Goal: Task Accomplishment & Management: Use online tool/utility

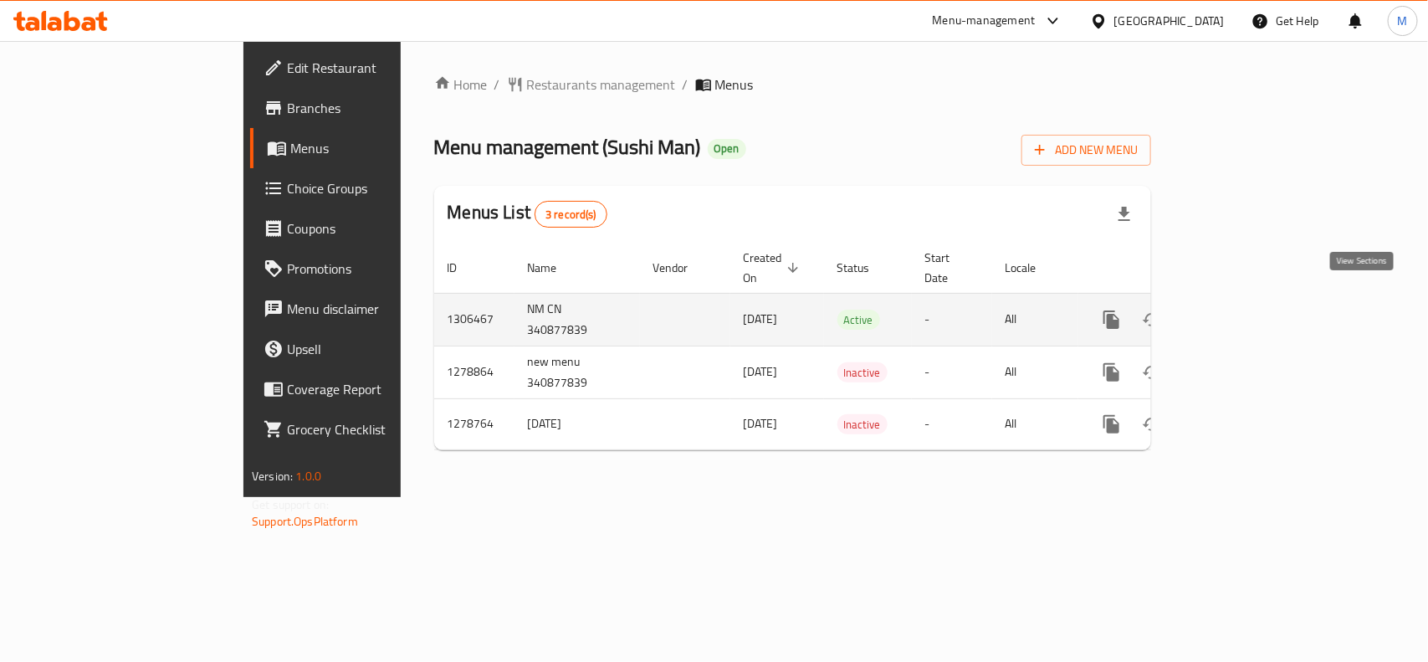
click at [1242, 310] on icon "enhanced table" at bounding box center [1232, 320] width 20 height 20
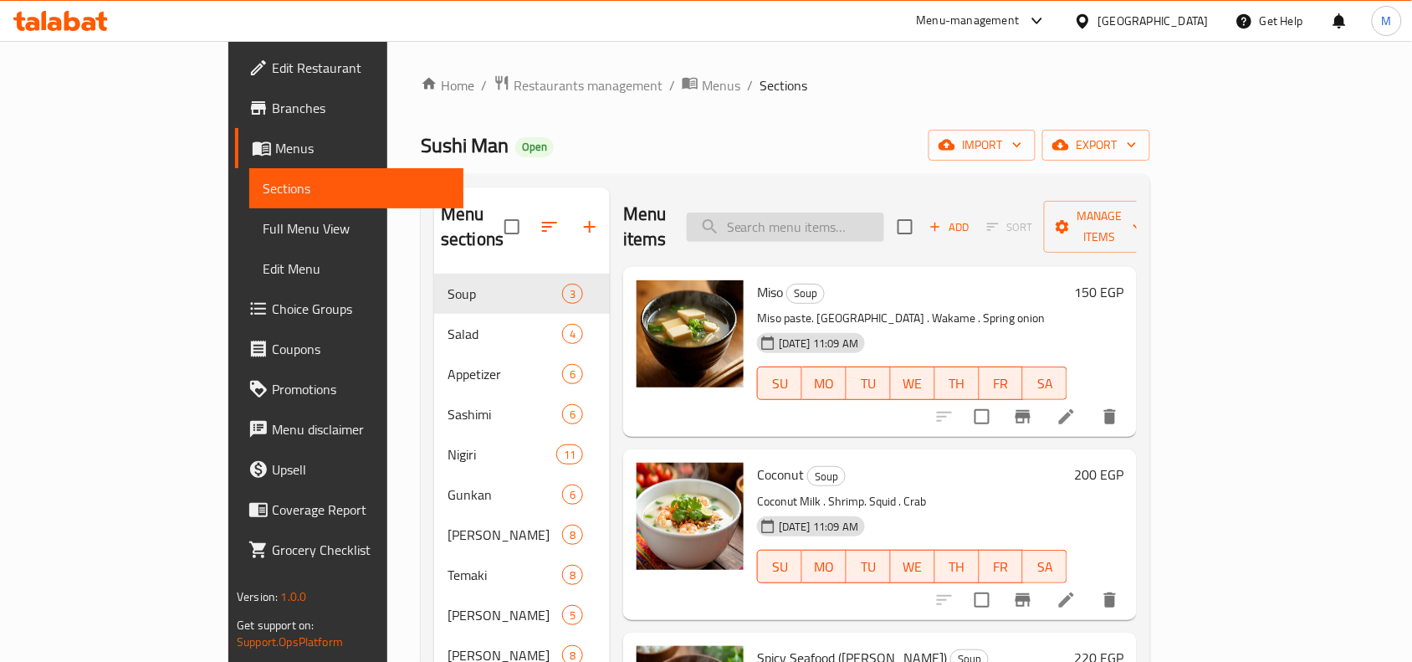
click at [884, 214] on input "search" at bounding box center [785, 227] width 197 height 29
paste input "Temaki Special Temaki"
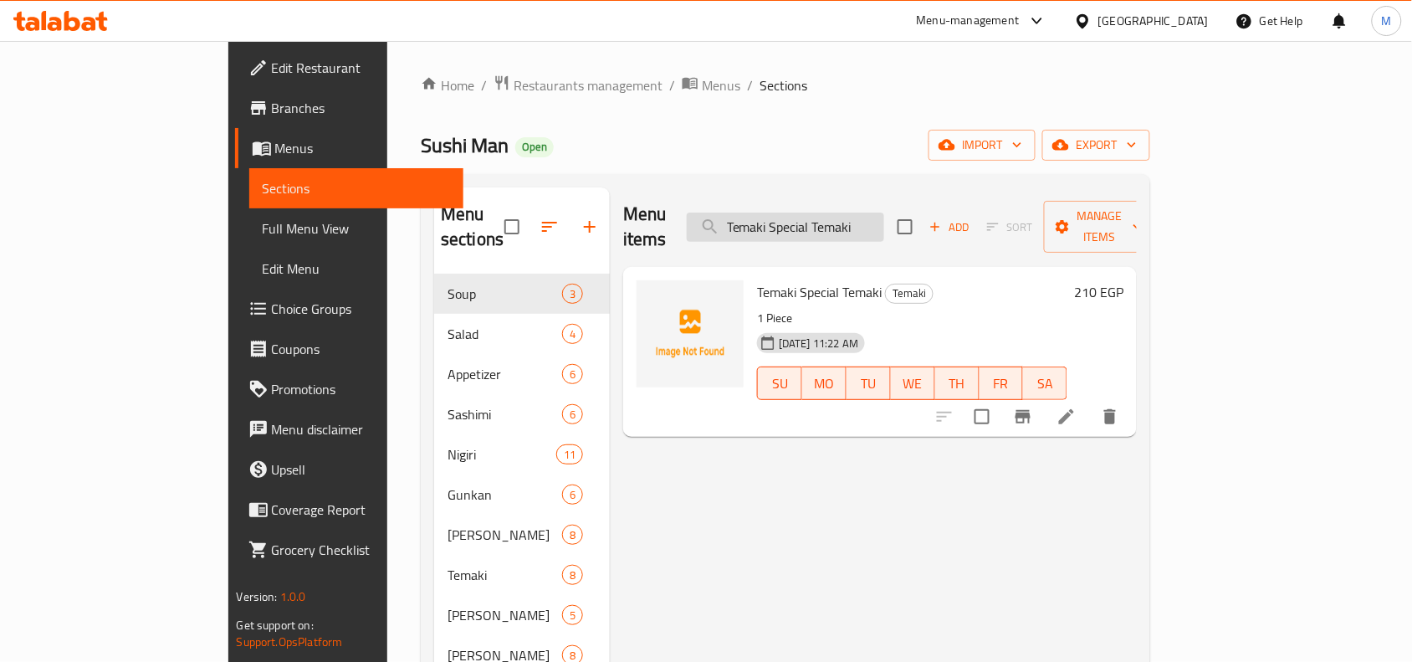
click at [841, 213] on input "Temaki Special Temaki" at bounding box center [785, 227] width 197 height 29
paste input "Oshi Special Salmon"
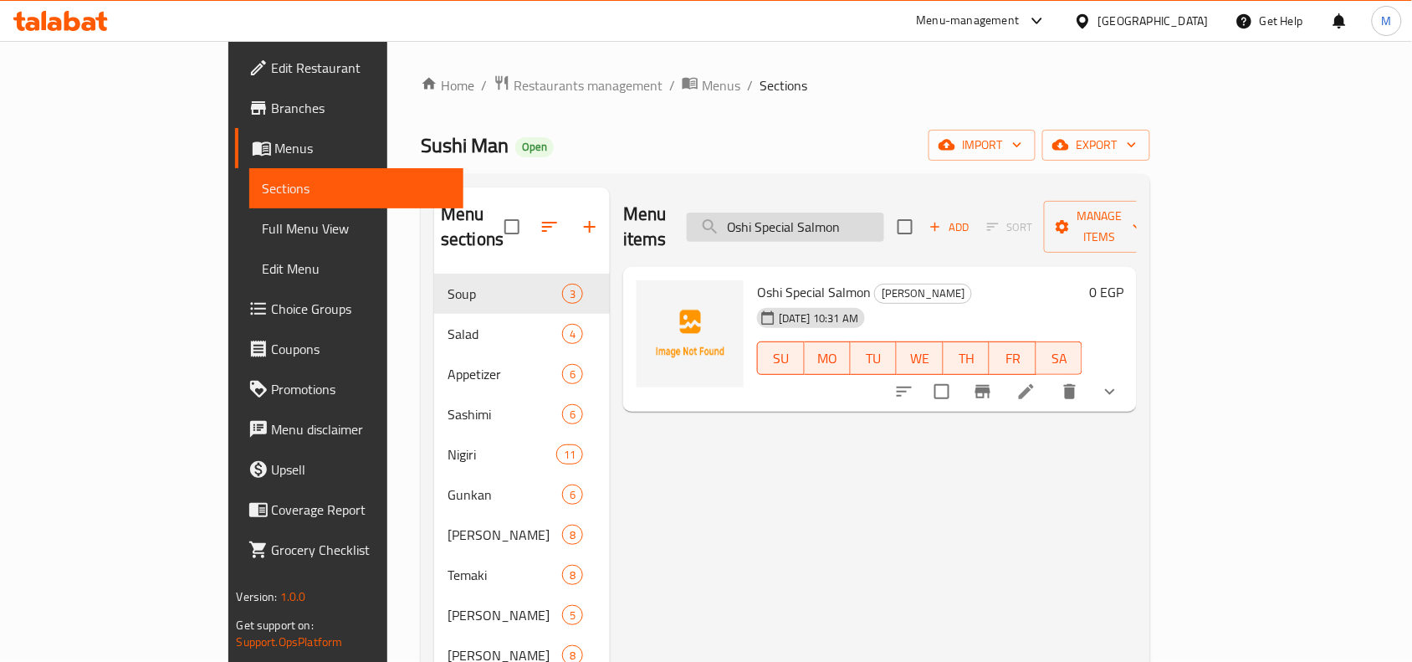
click at [834, 218] on input "Oshi Special Salmon" at bounding box center [785, 227] width 197 height 29
paste input "Temaki Tuna"
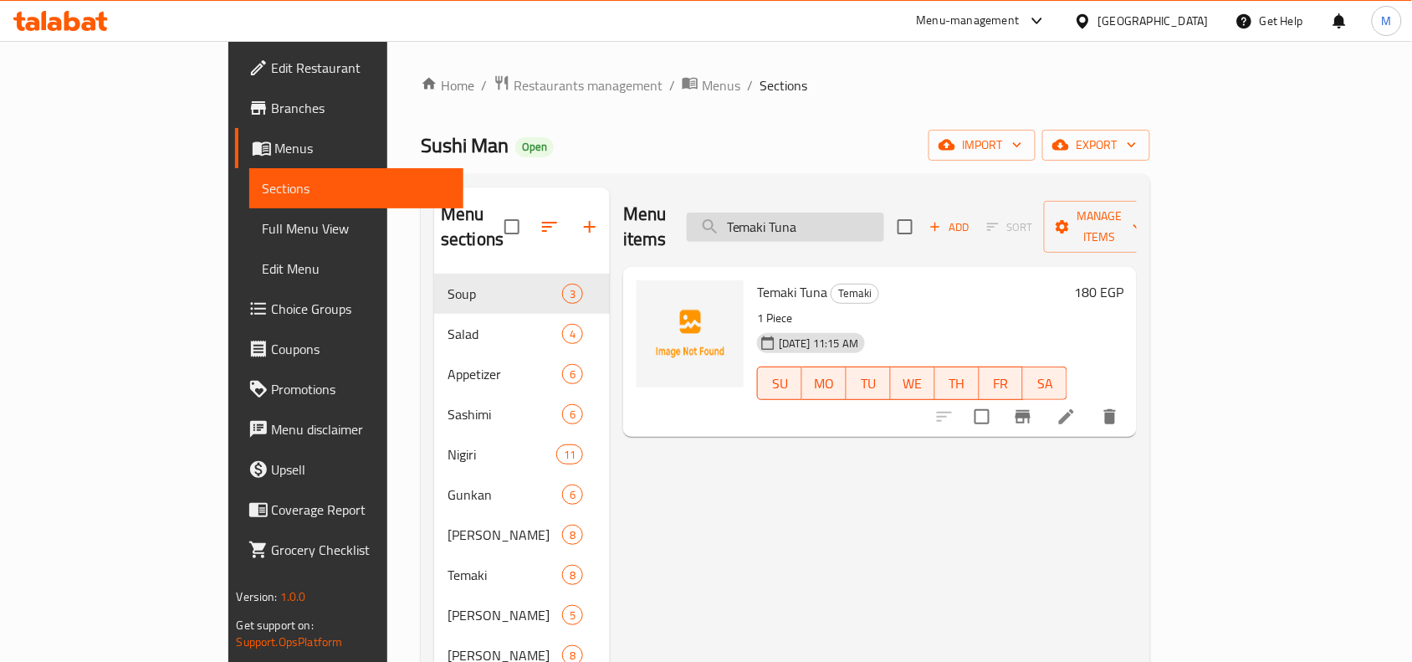
click at [867, 220] on input "Temaki Tuna" at bounding box center [785, 227] width 197 height 29
paste input "Gunkan Caviar (Black or Red)"
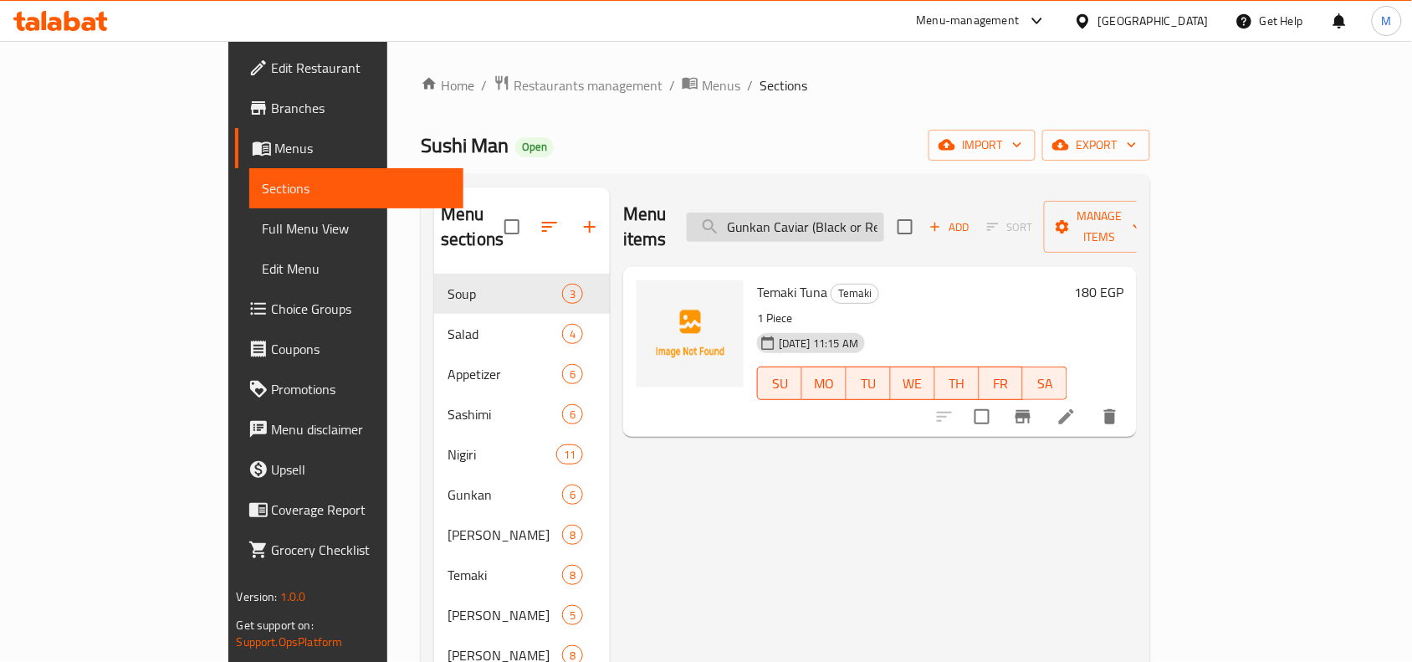
scroll to position [0, 10]
type input "Gunkan Caviar (Black or Red)"
click at [956, 157] on div "Sushi Man Open import export" at bounding box center [786, 145] width 730 height 31
click at [884, 218] on input "Gunkan Caviar (Black or Red)" at bounding box center [785, 227] width 197 height 29
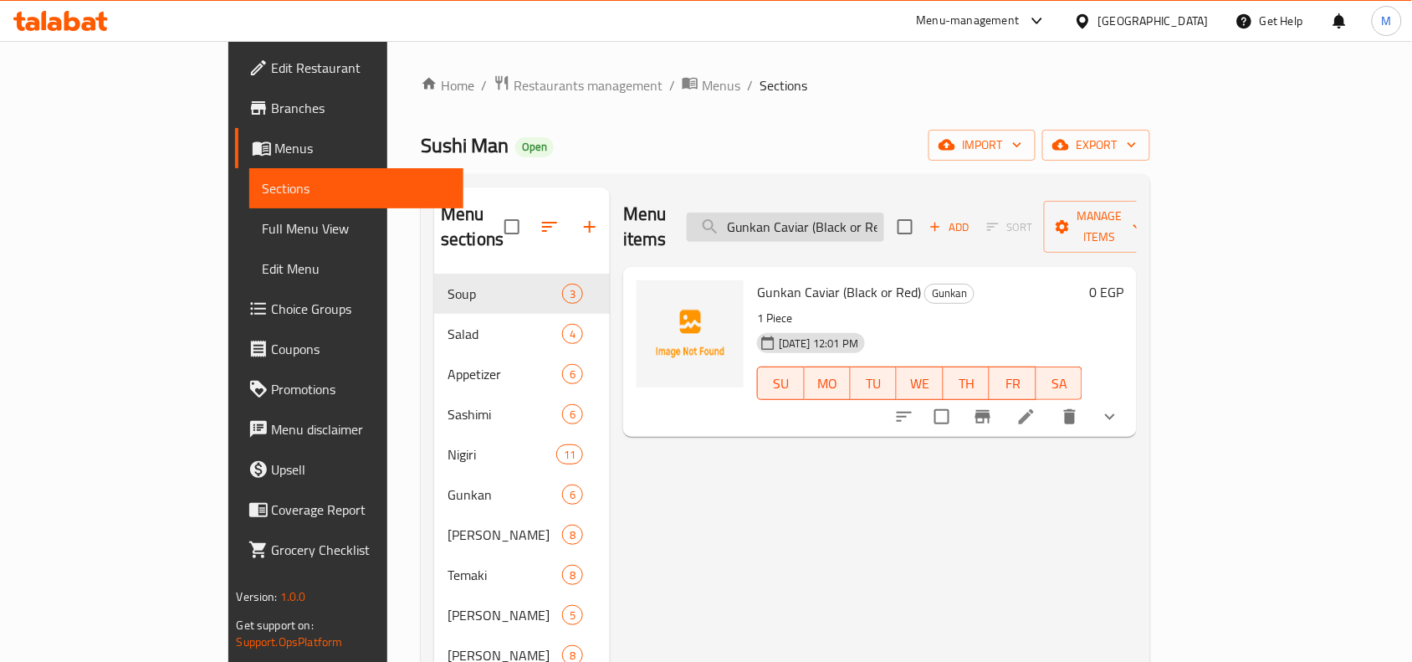
click at [884, 218] on input "Gunkan Caviar (Black or Red)" at bounding box center [785, 227] width 197 height 29
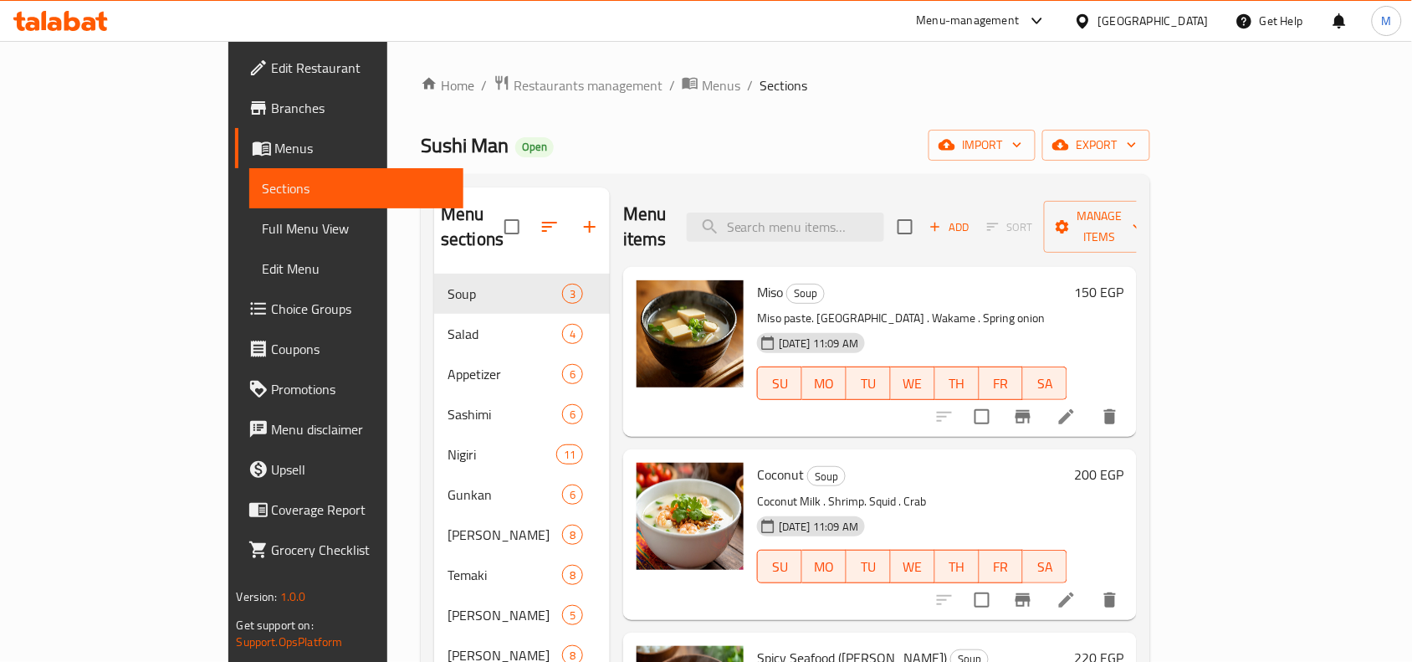
click at [835, 134] on div "Sushi Man Open import export" at bounding box center [786, 145] width 730 height 31
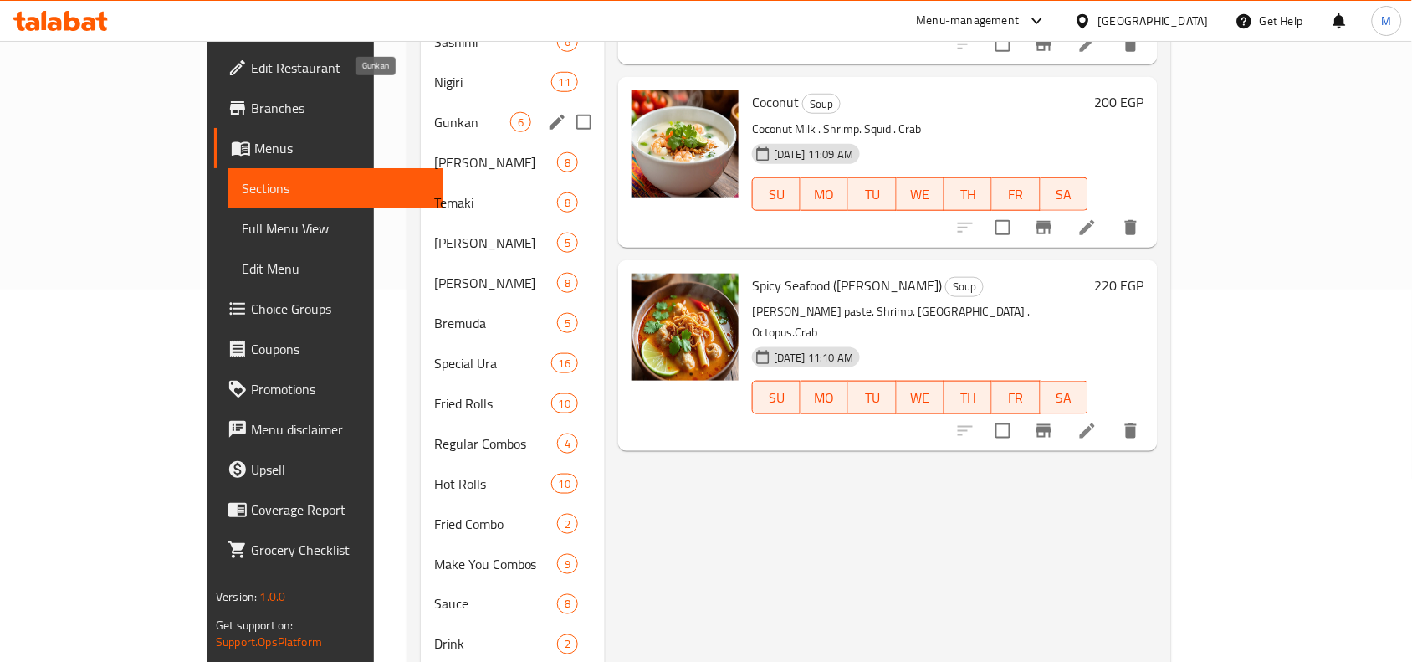
scroll to position [402, 0]
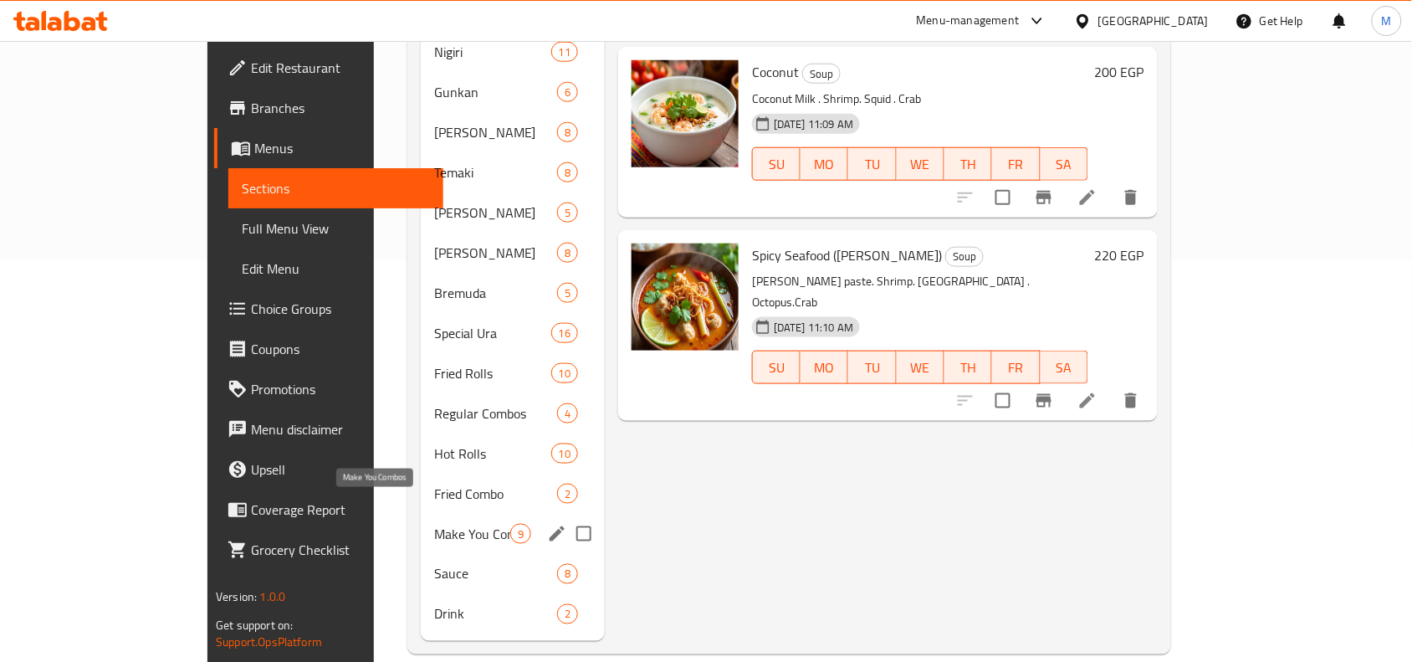
click at [434, 524] on span "Make You Combos" at bounding box center [472, 534] width 76 height 20
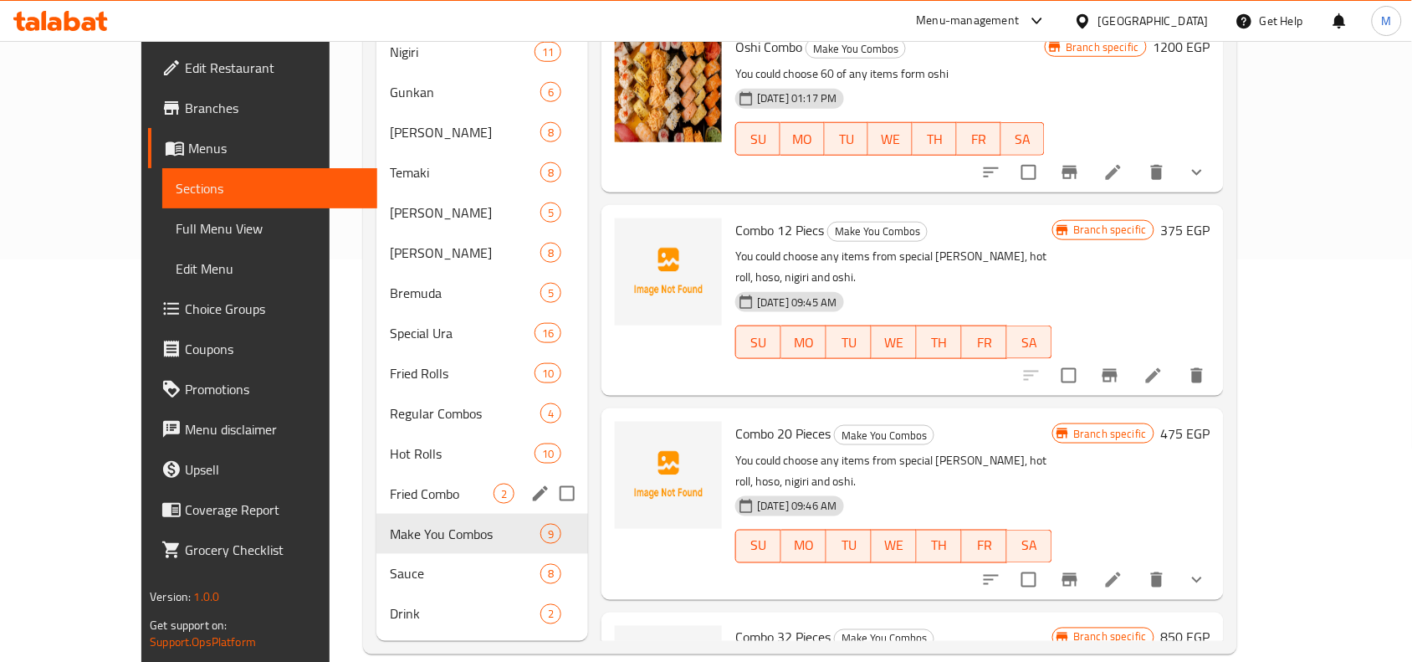
click at [396, 474] on div "Fried Combo 2" at bounding box center [482, 494] width 212 height 40
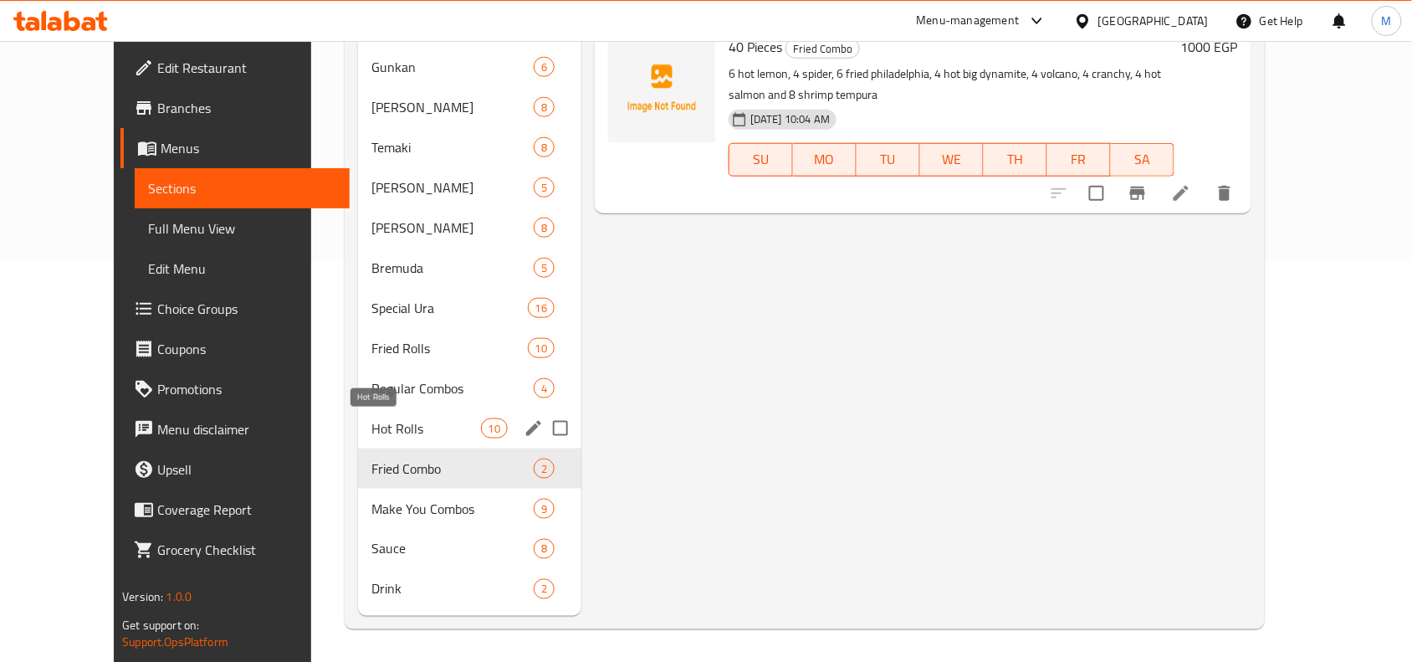
click at [371, 435] on span "Hot Rolls" at bounding box center [426, 428] width 110 height 20
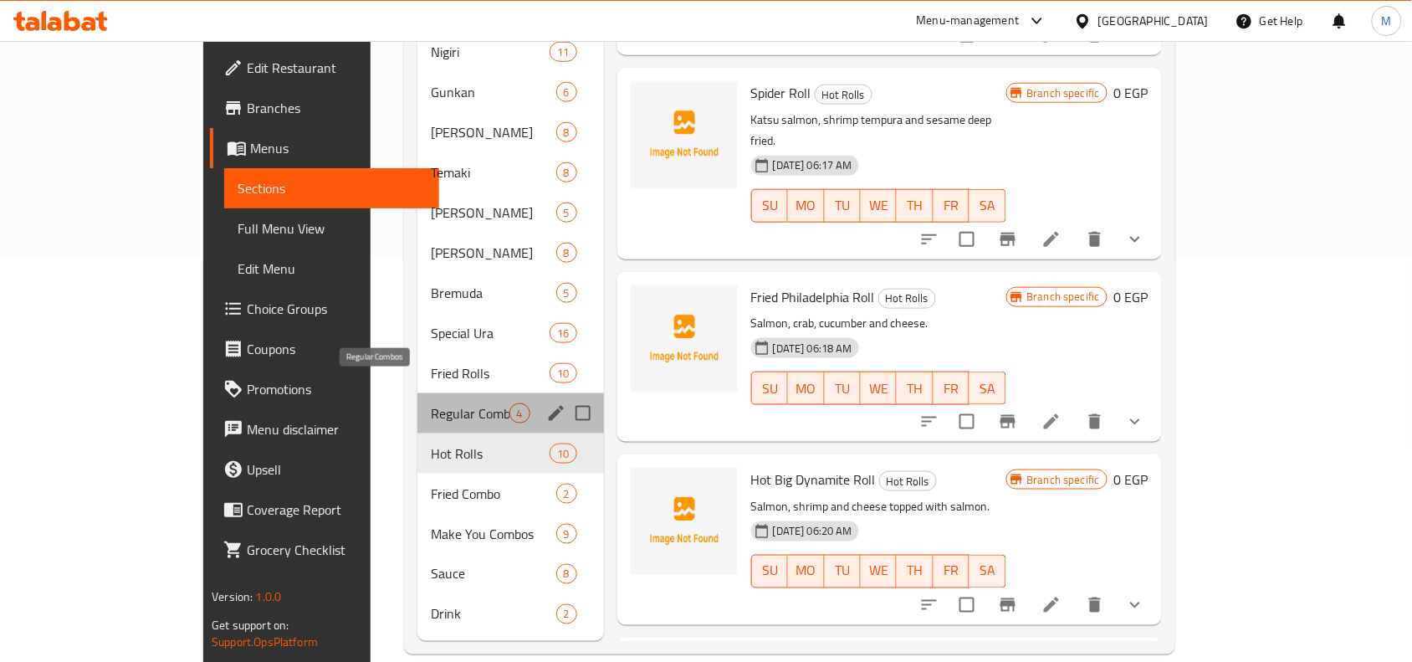
click at [431, 403] on span "Regular Combos" at bounding box center [470, 413] width 78 height 20
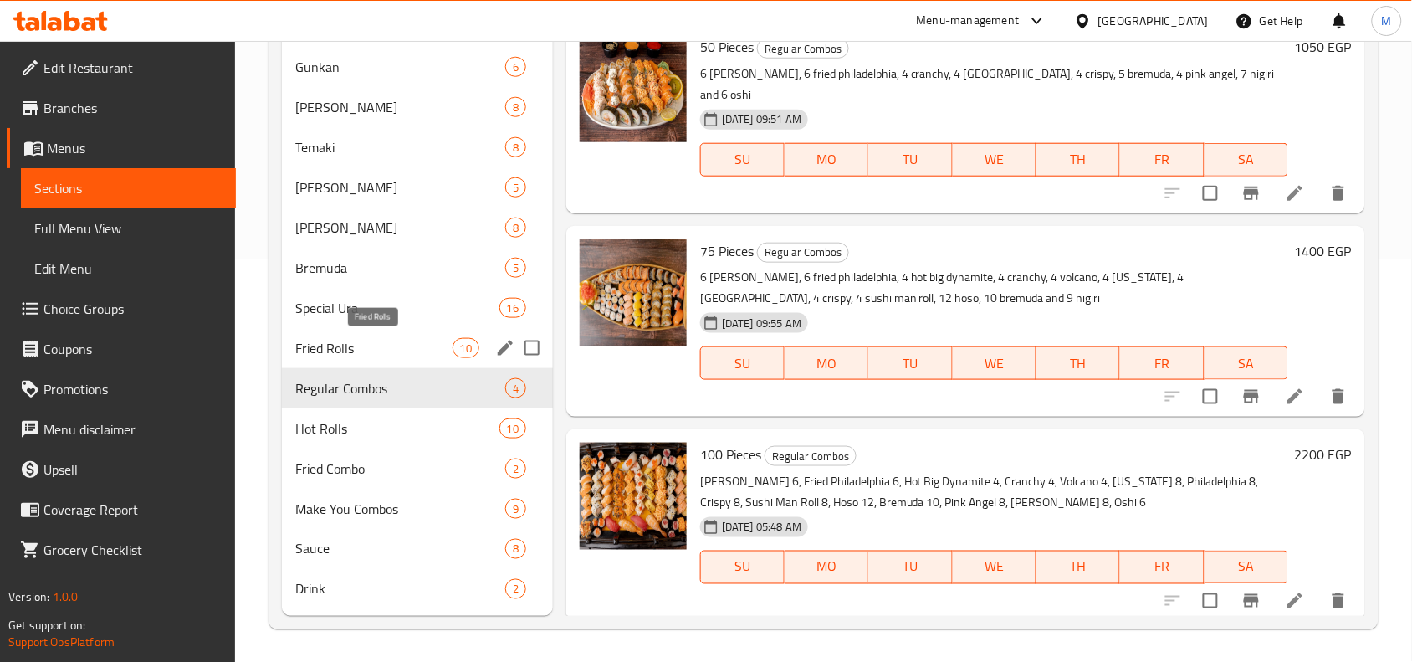
click at [373, 356] on span "Fried Rolls" at bounding box center [373, 348] width 156 height 20
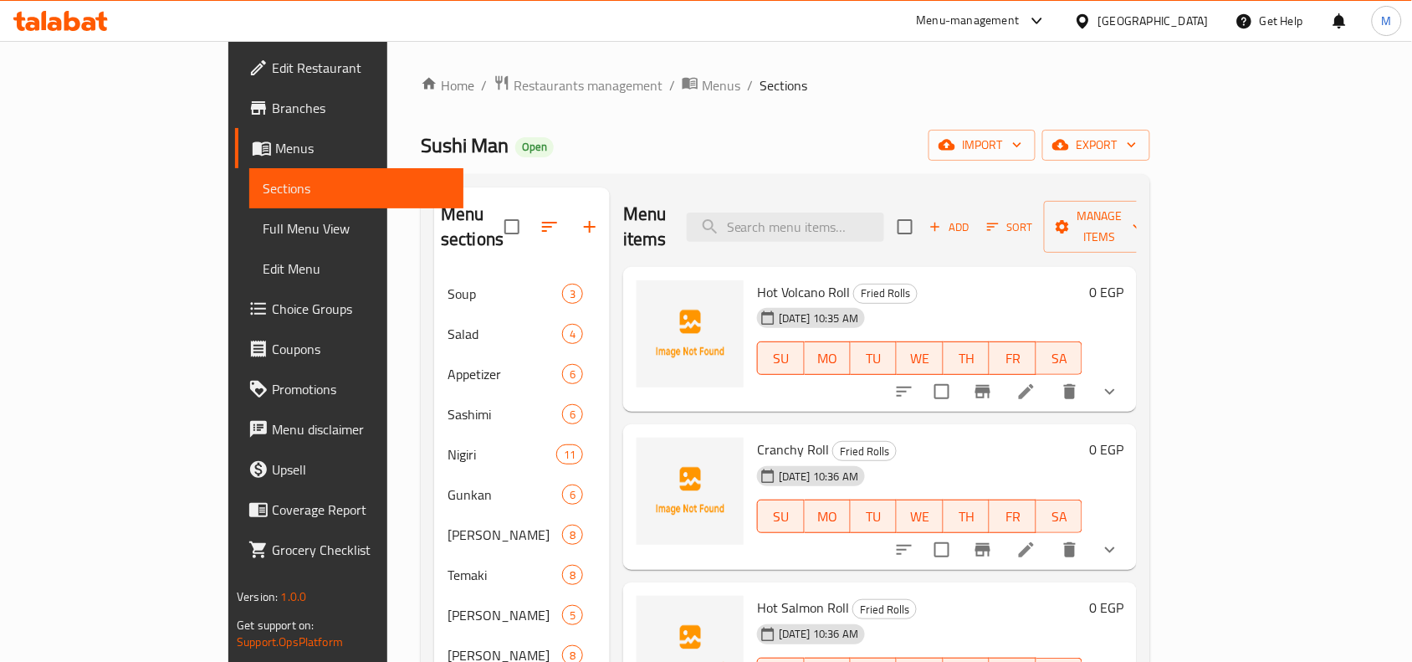
click at [839, 152] on div "Sushi Man Open import export" at bounding box center [786, 145] width 730 height 31
click at [1137, 155] on span "export" at bounding box center [1096, 145] width 81 height 21
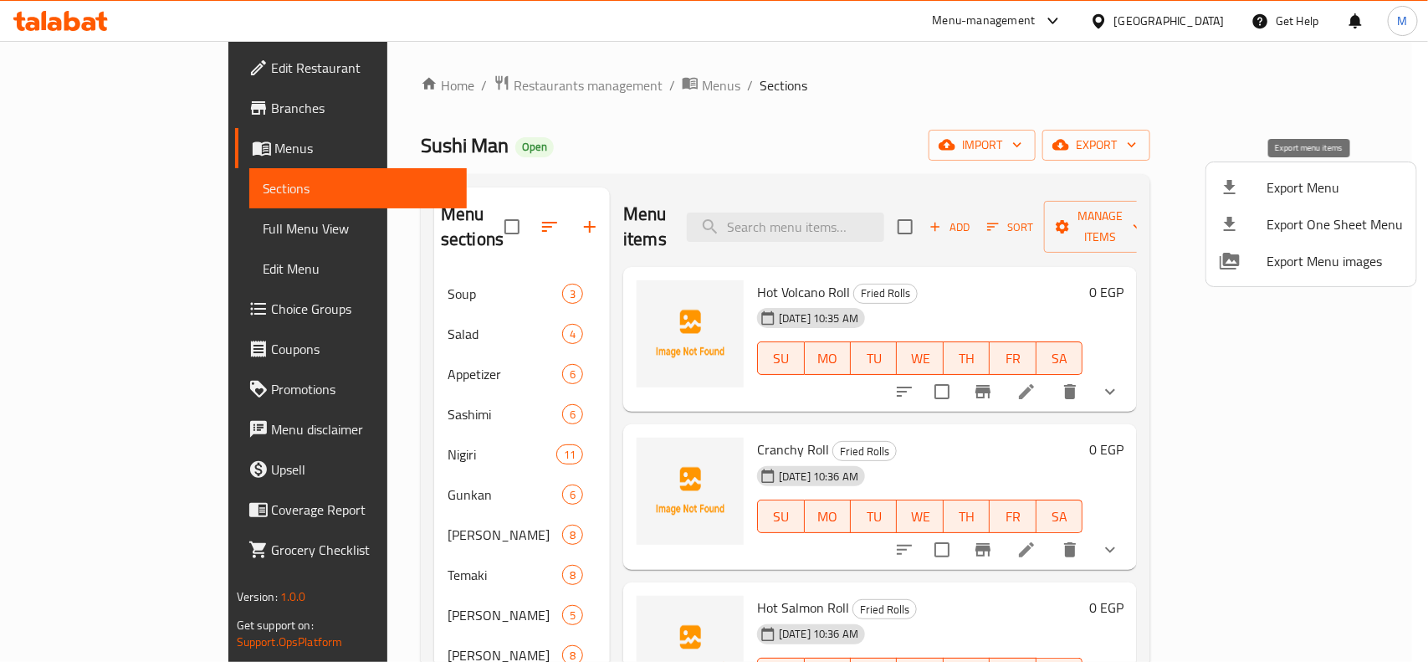
click at [1334, 189] on span "Export Menu" at bounding box center [1335, 187] width 136 height 20
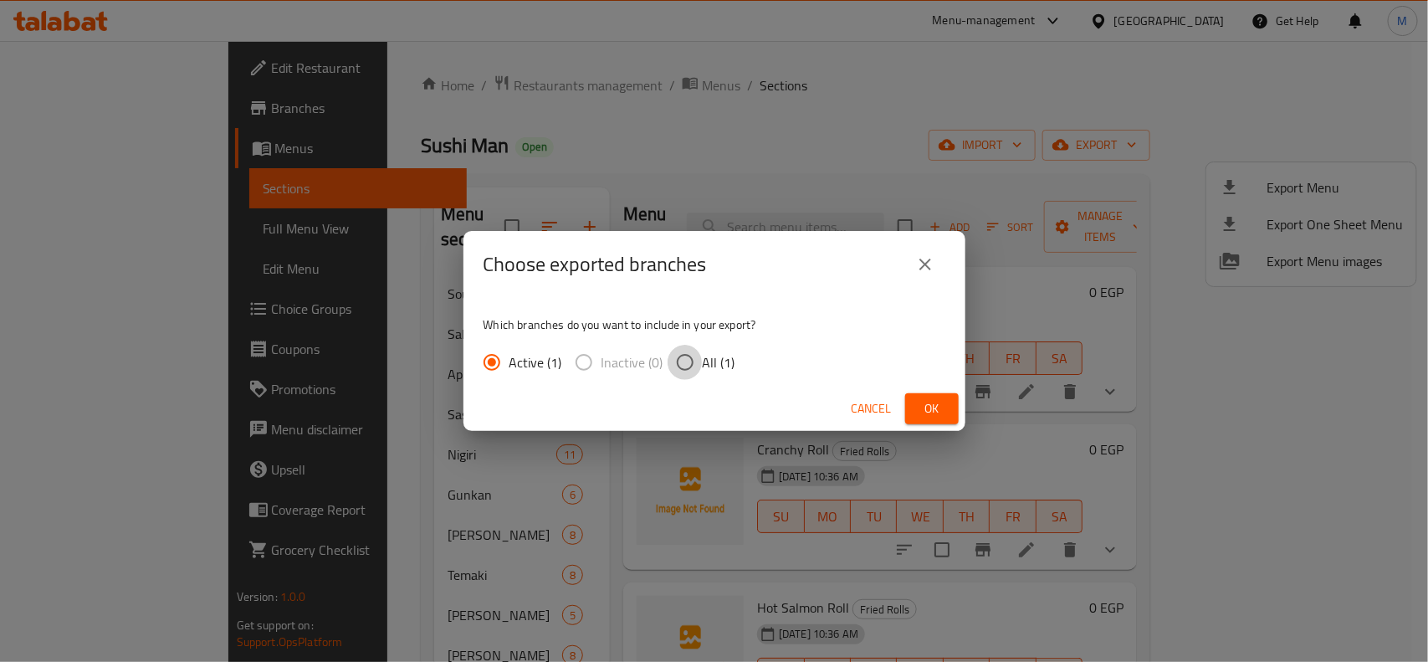
click at [689, 352] on input "All (1)" at bounding box center [685, 362] width 35 height 35
radio input "true"
click at [914, 404] on button "Ok" at bounding box center [932, 408] width 54 height 31
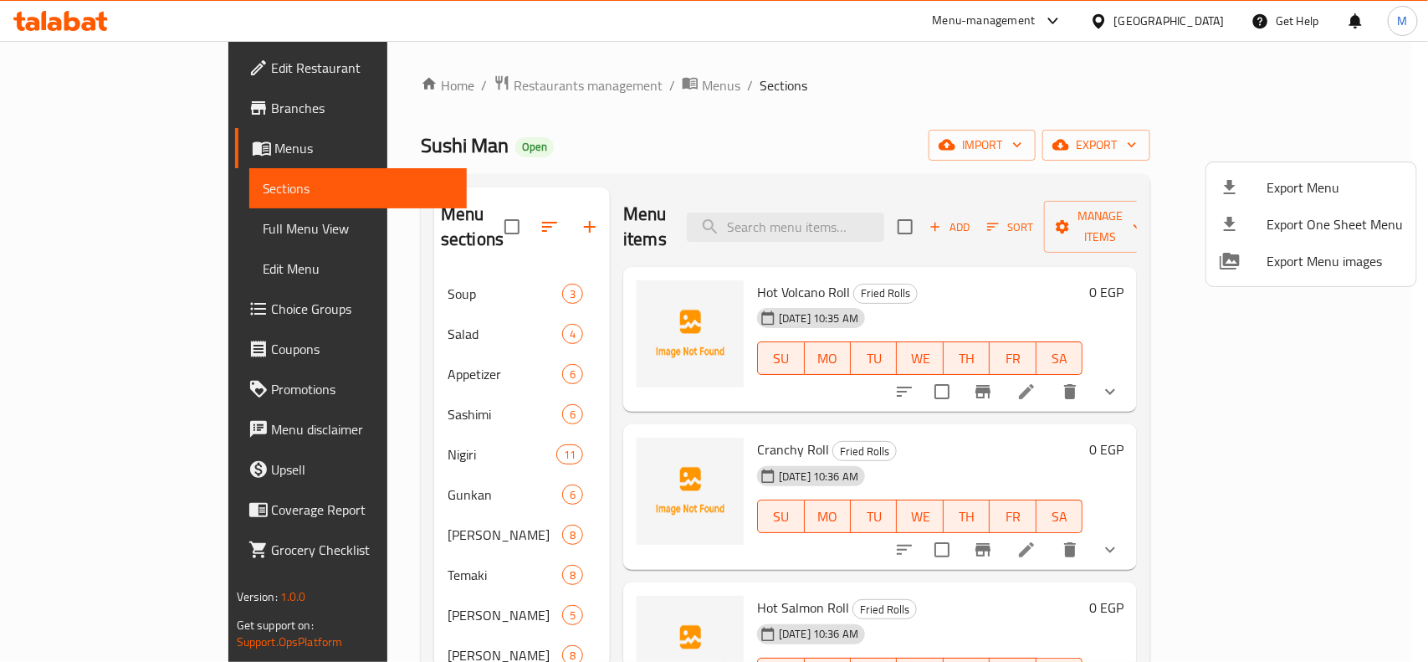
click at [725, 85] on div at bounding box center [714, 331] width 1428 height 662
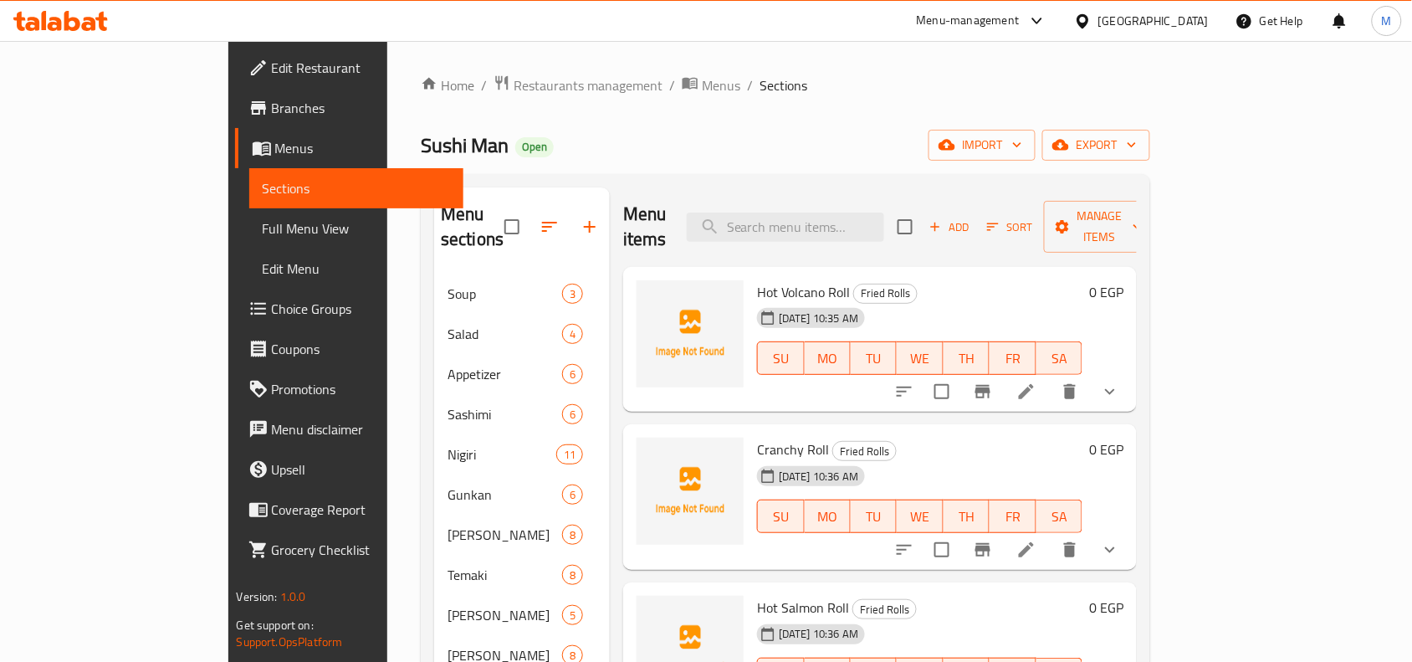
click at [421, 143] on span "Sushi Man" at bounding box center [465, 145] width 88 height 38
drag, startPoint x: 305, startPoint y: 143, endPoint x: 336, endPoint y: 145, distance: 30.2
click at [421, 145] on span "Sushi Man" at bounding box center [465, 145] width 88 height 38
copy span "Sushi Man"
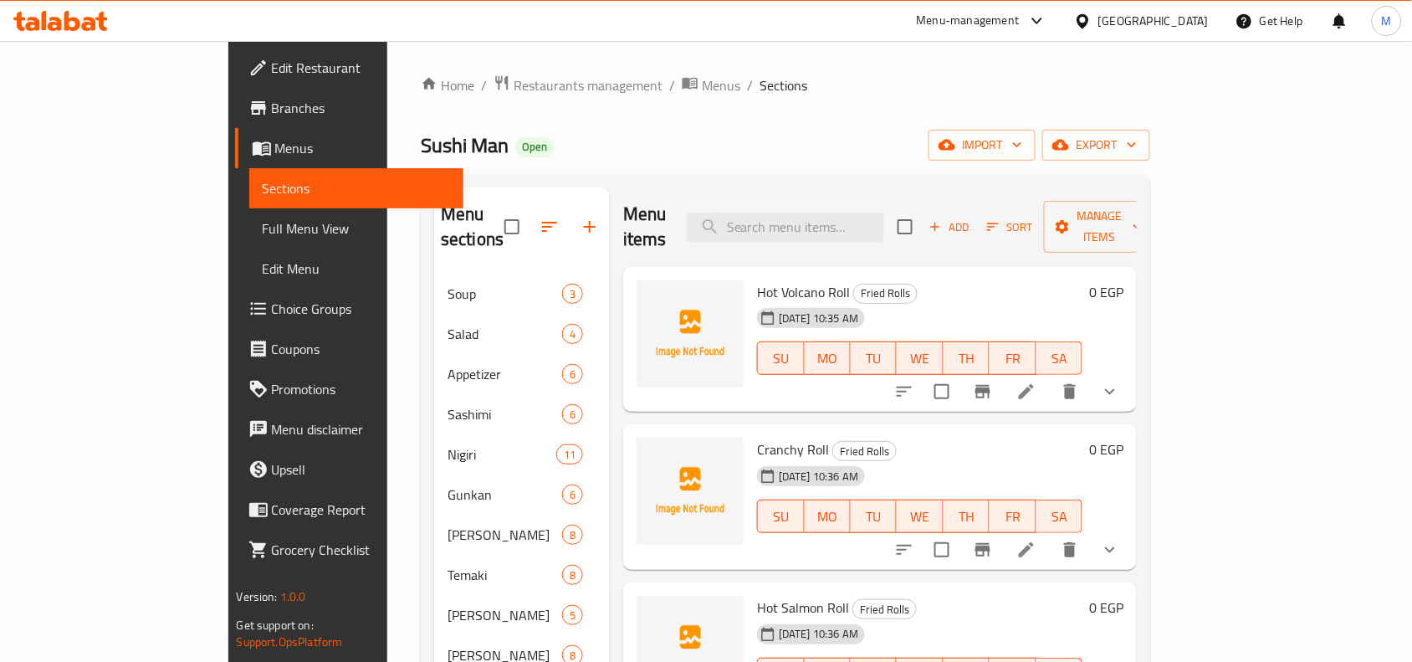
click at [803, 52] on div "Home / Restaurants management / Menus / Sections Sushi Man Open import export M…" at bounding box center [785, 565] width 797 height 1049
click at [514, 89] on span "Restaurants management" at bounding box center [588, 85] width 149 height 20
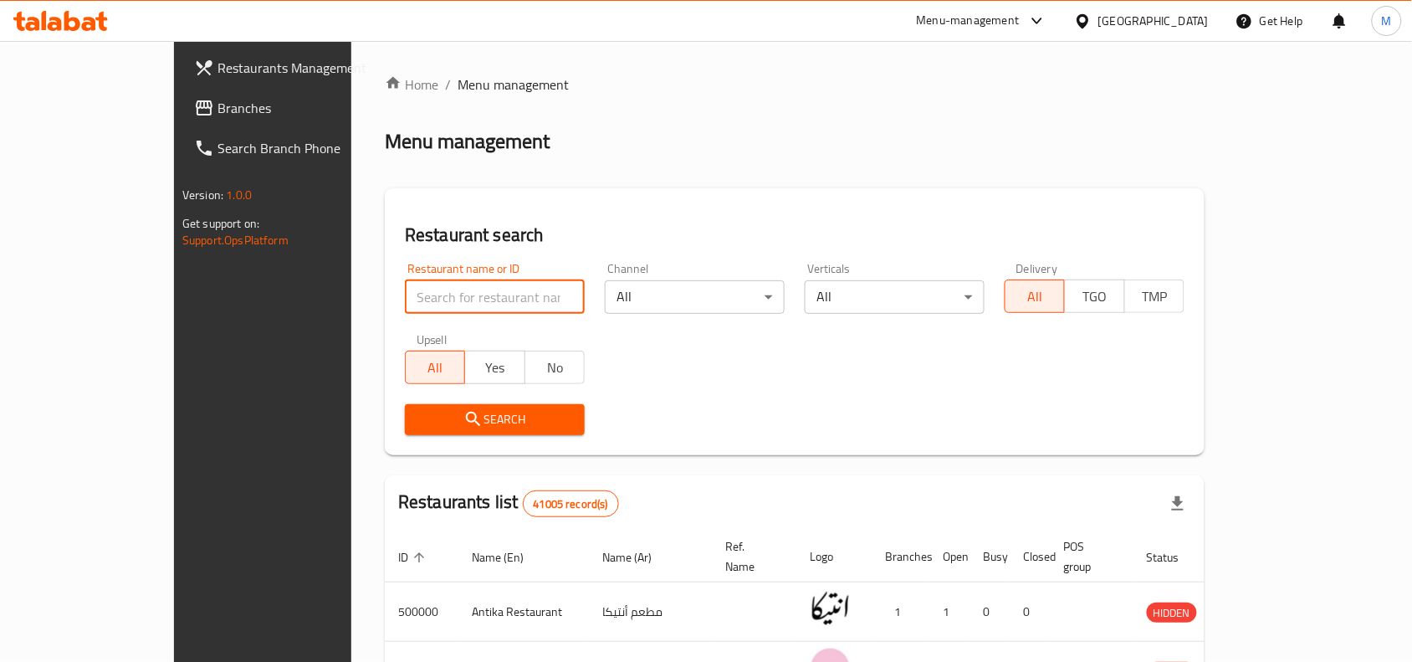
click at [405, 295] on input "search" at bounding box center [495, 296] width 180 height 33
paste input "704188"
type input "704188"
click button "Search" at bounding box center [495, 419] width 180 height 31
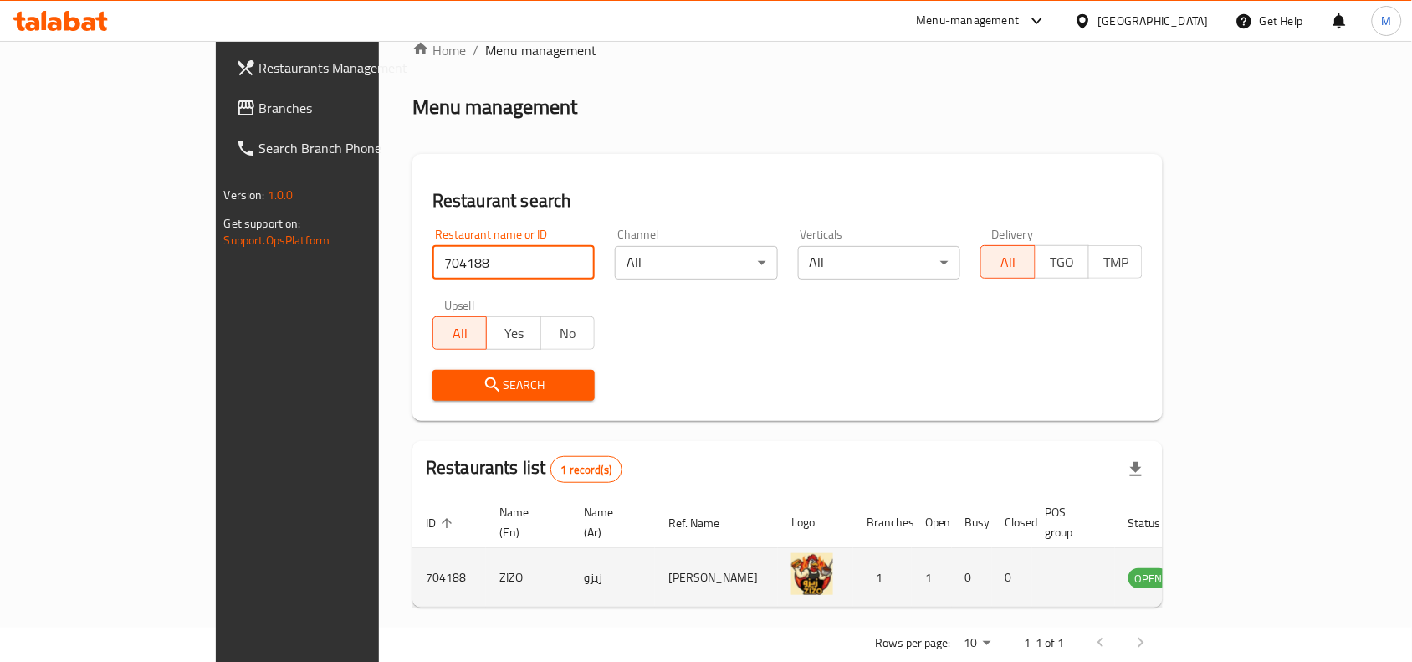
scroll to position [52, 0]
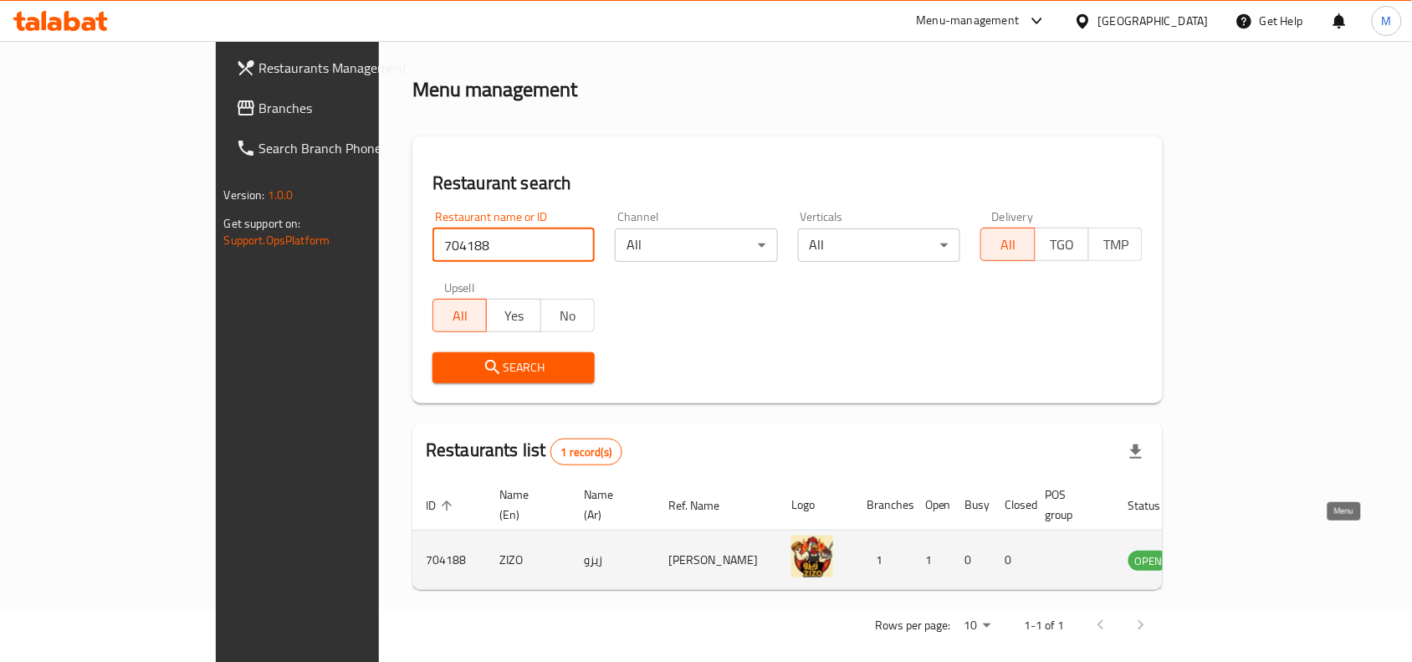
click at [1236, 554] on icon "enhanced table" at bounding box center [1226, 561] width 18 height 14
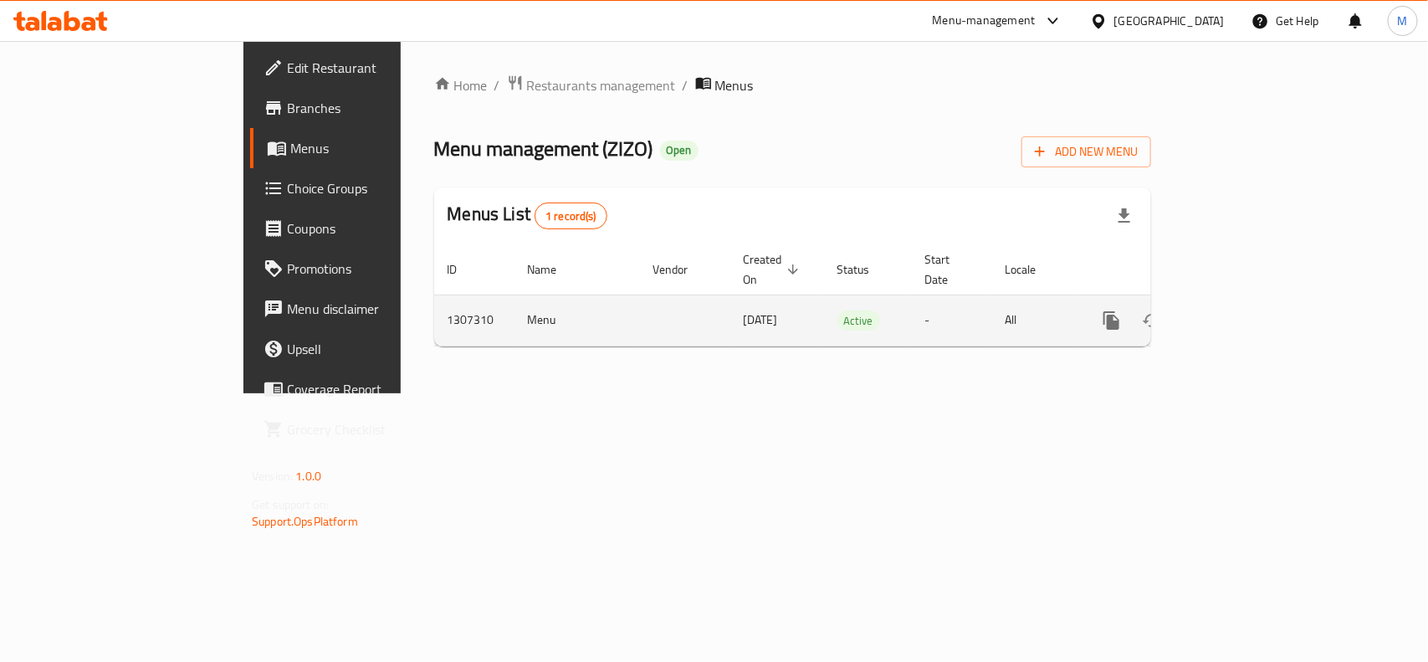
click at [744, 309] on span "[DATE]" at bounding box center [761, 320] width 34 height 22
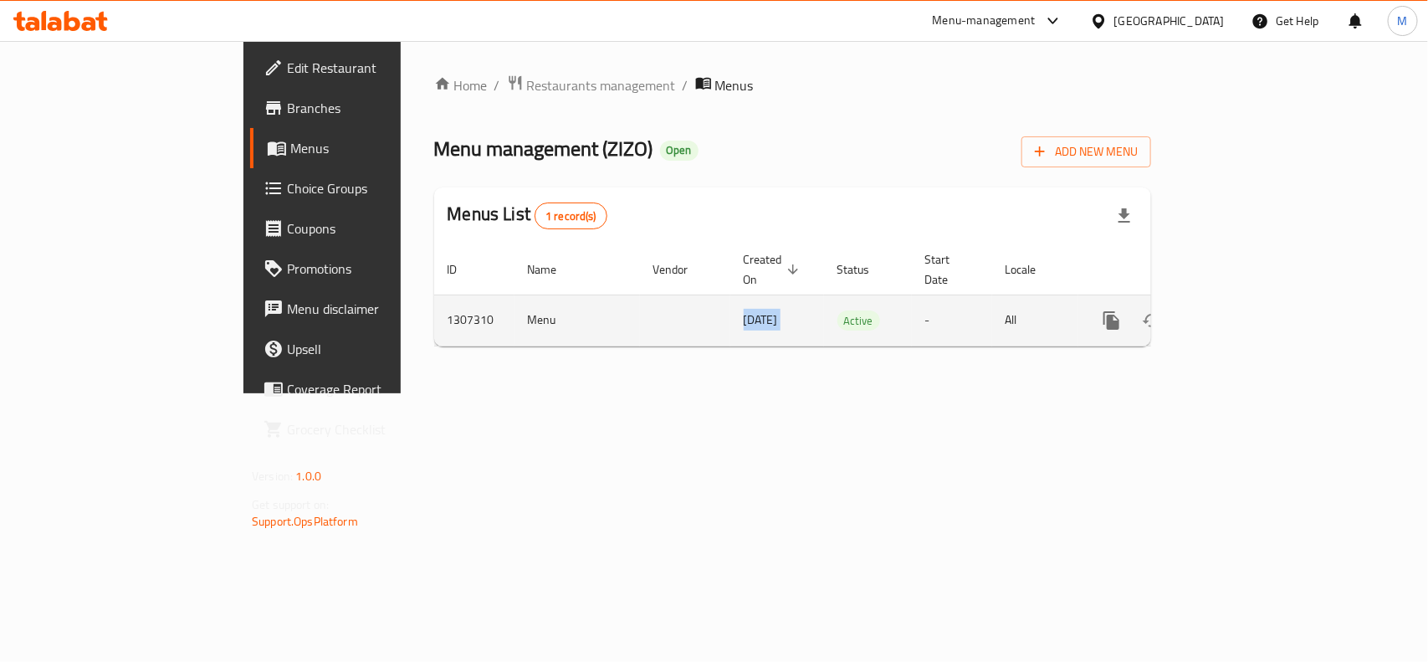
click at [744, 309] on span "[DATE]" at bounding box center [761, 320] width 34 height 22
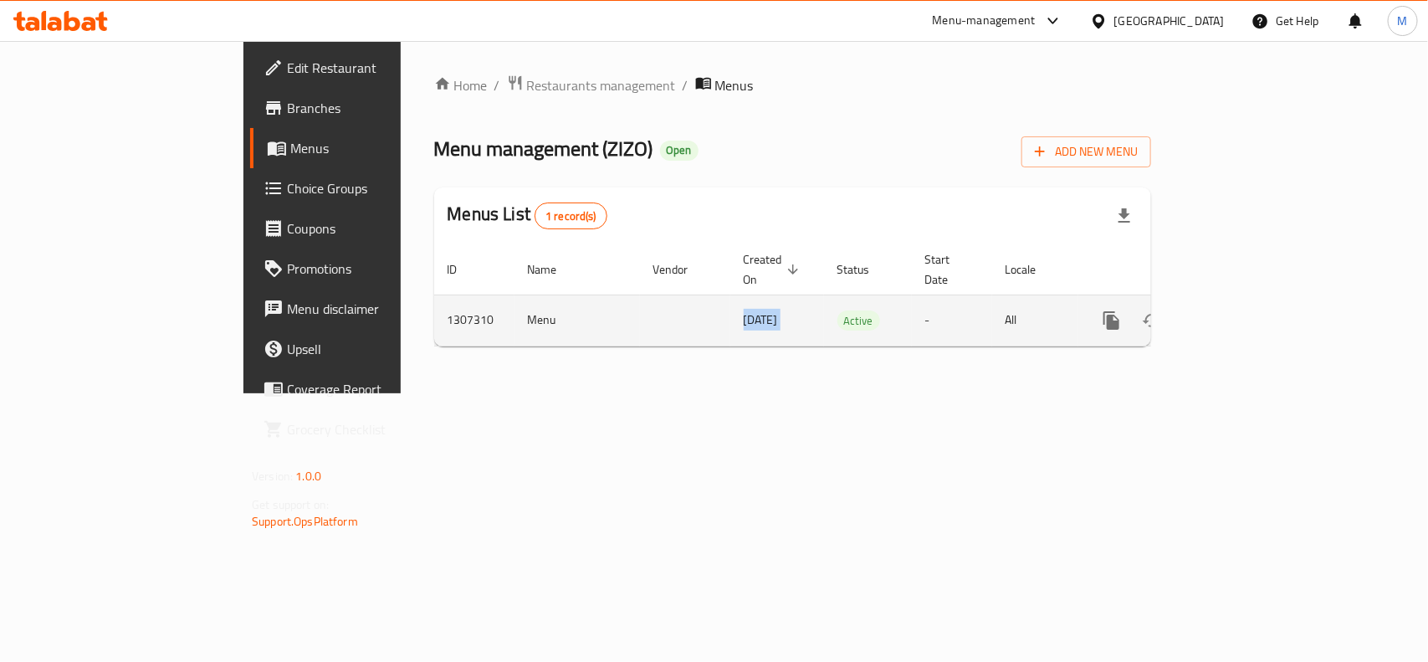
click at [744, 309] on span "[DATE]" at bounding box center [761, 320] width 34 height 22
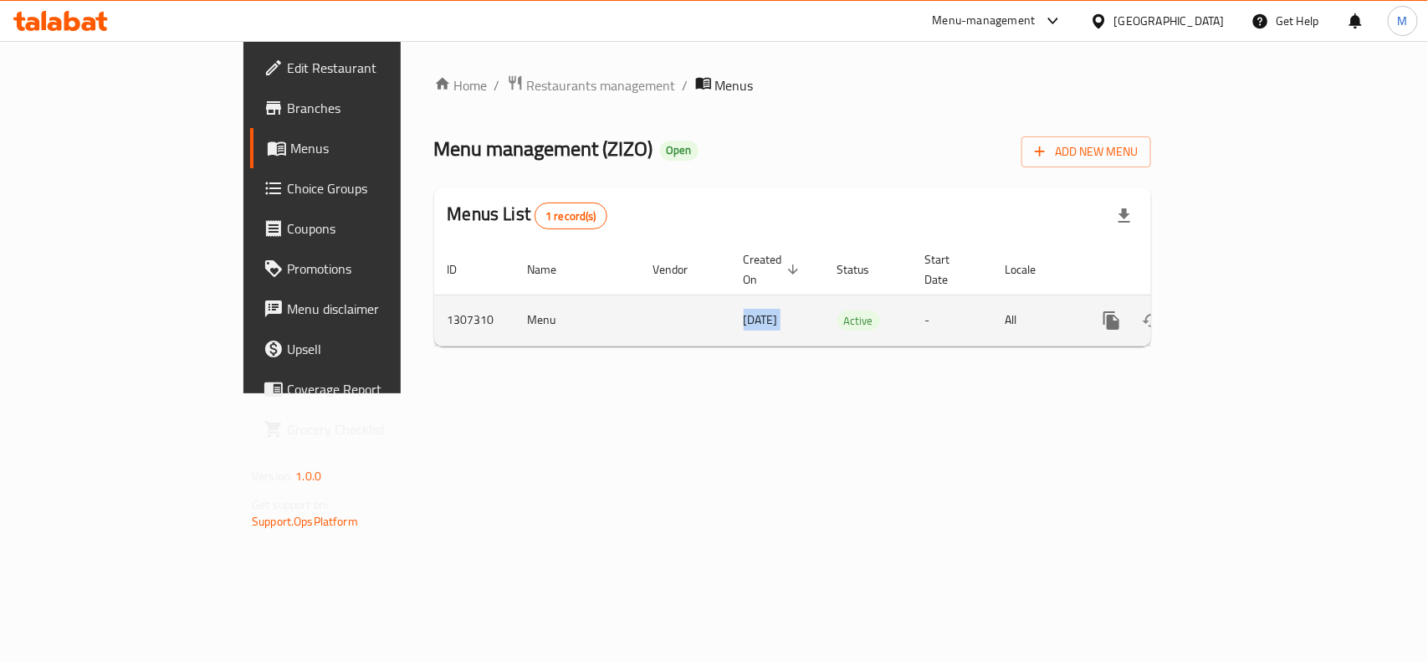
click at [744, 309] on span "[DATE]" at bounding box center [761, 320] width 34 height 22
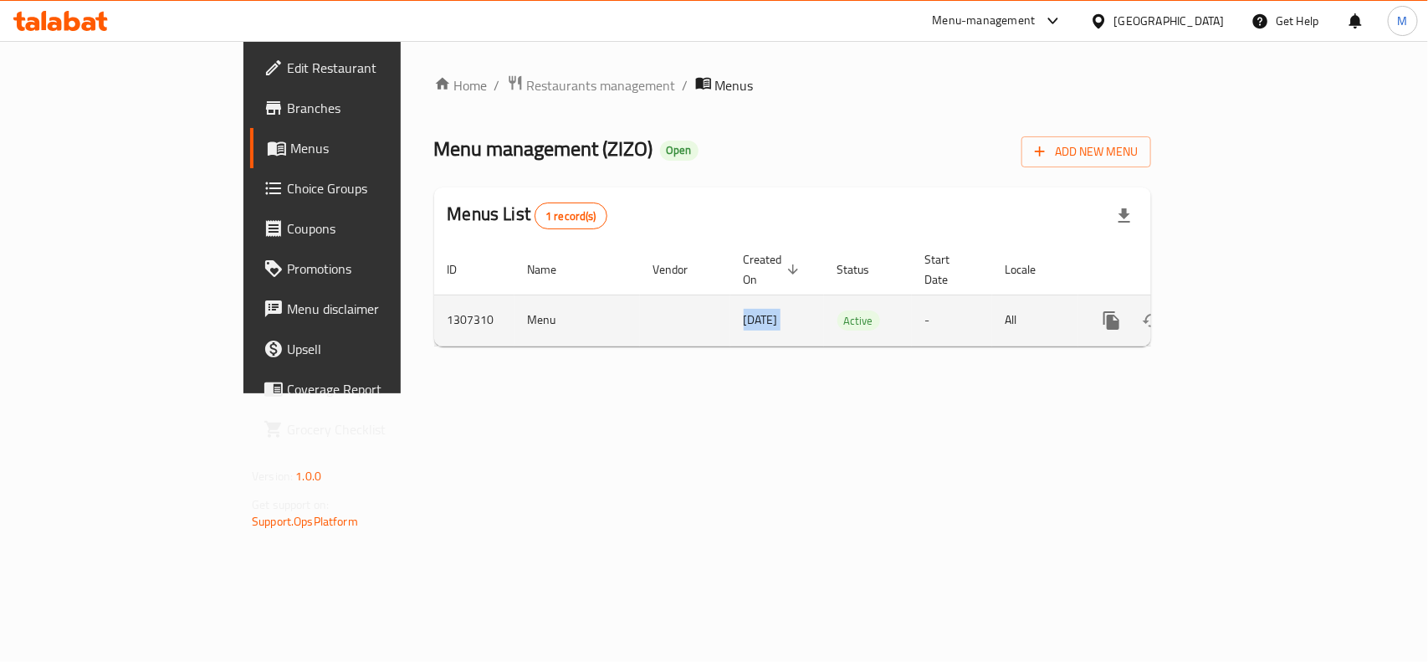
click at [744, 309] on span "[DATE]" at bounding box center [761, 320] width 34 height 22
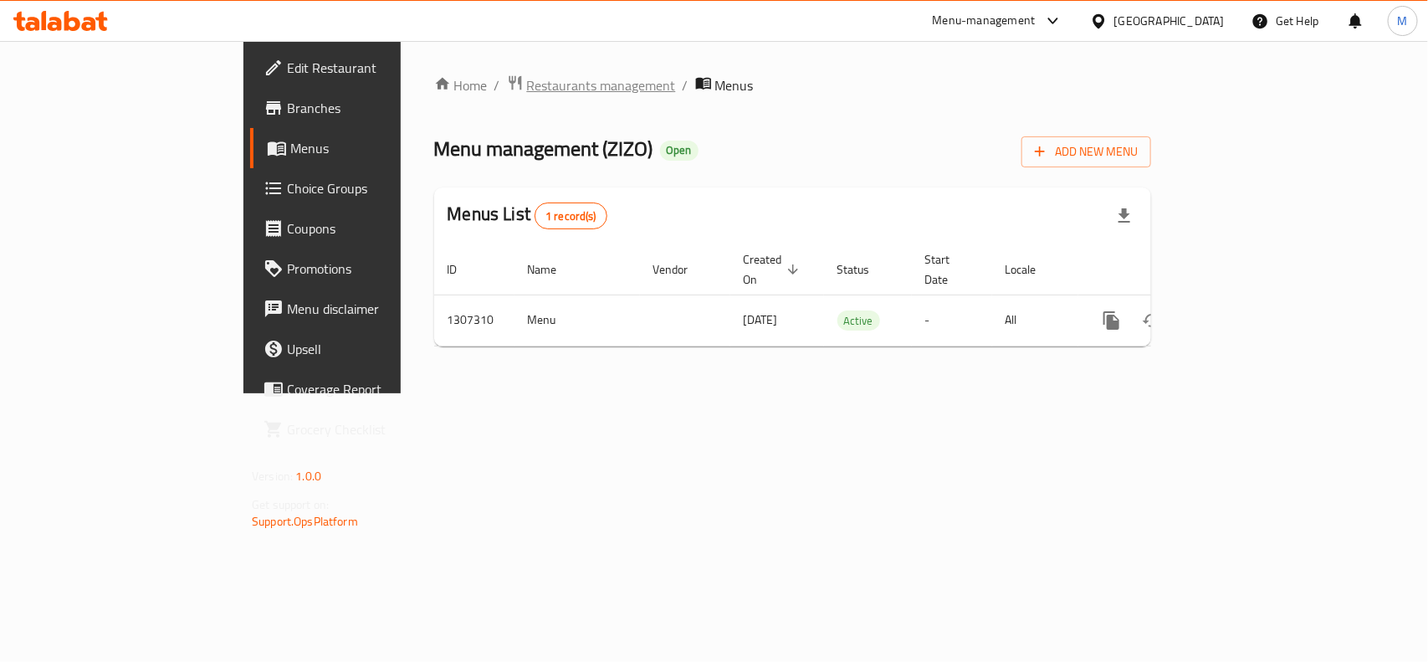
drag, startPoint x: 429, startPoint y: 69, endPoint x: 443, endPoint y: 94, distance: 28.8
click at [429, 69] on div "Home / Restaurants management / Menus Menu management ( ZIZO ) Open Add New Men…" at bounding box center [793, 217] width 784 height 352
click at [446, 97] on div "Home / Restaurants management / Menus Menu management ( ZIZO ) Open Add New Men…" at bounding box center [792, 216] width 717 height 285
click at [527, 85] on span "Restaurants management" at bounding box center [601, 85] width 149 height 20
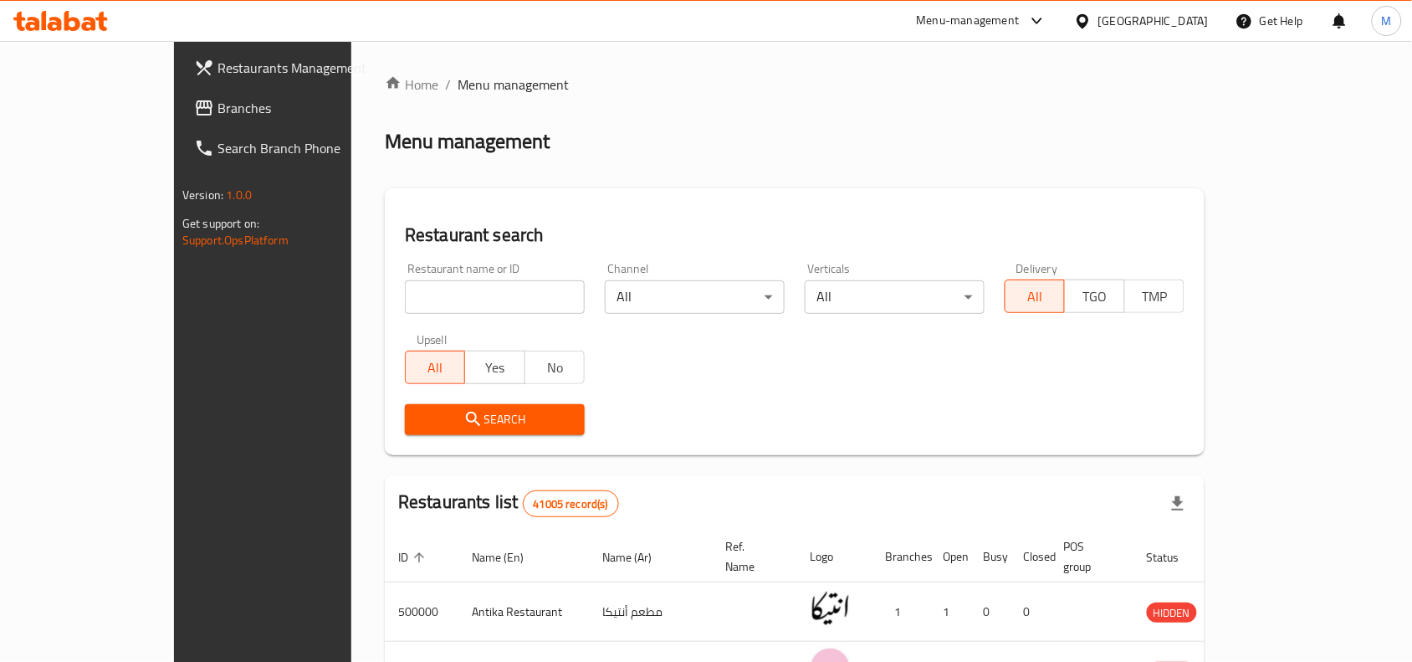
click at [405, 291] on input "search" at bounding box center [495, 296] width 180 height 33
paste input "663300"
type input "663300"
click button "Search" at bounding box center [495, 419] width 180 height 31
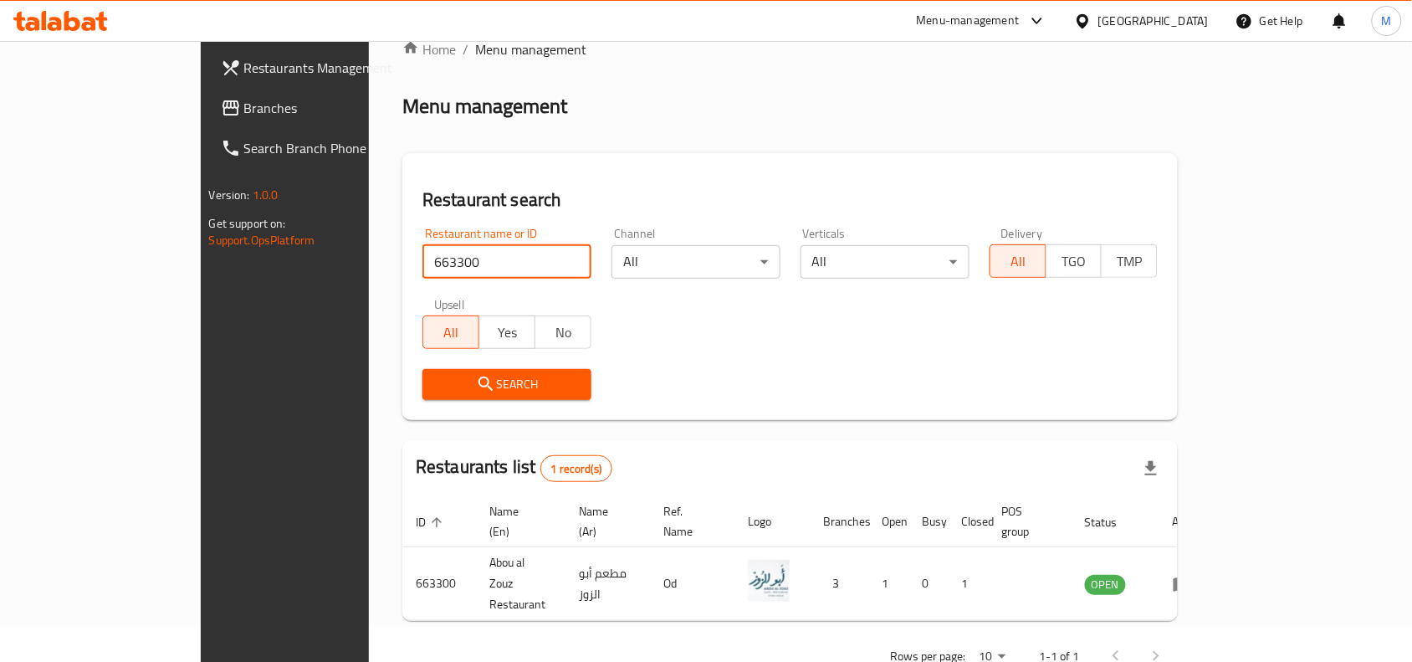
scroll to position [52, 0]
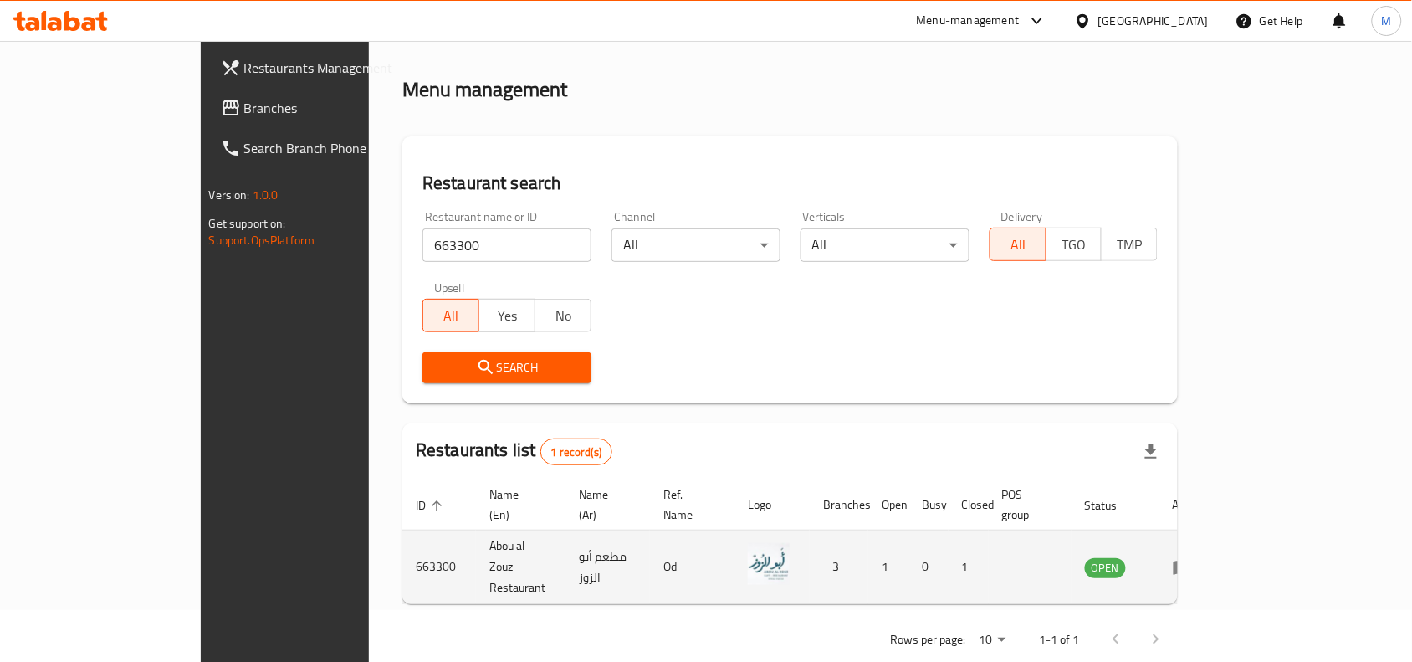
click at [476, 540] on td "Abou al Zouz Restaurant" at bounding box center [521, 567] width 90 height 74
copy td "Abou al Zouz Restaurant"
click at [1193, 557] on icon "enhanced table" at bounding box center [1183, 567] width 20 height 20
